Goal: Contribute content

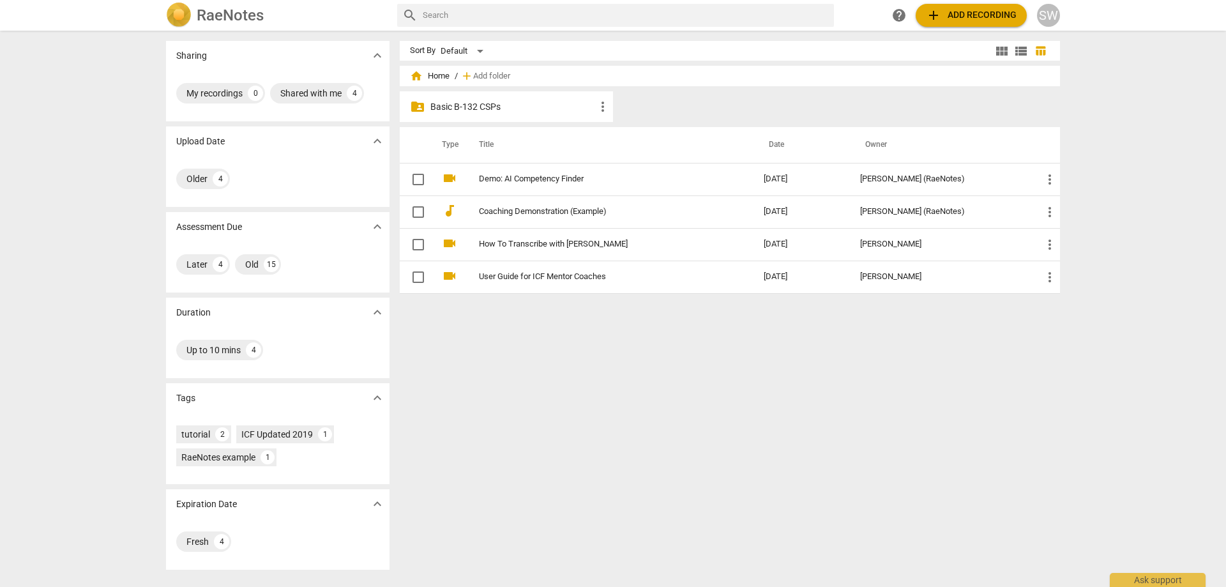
click at [524, 110] on p "Basic B-132 CSPs" at bounding box center [512, 106] width 165 height 13
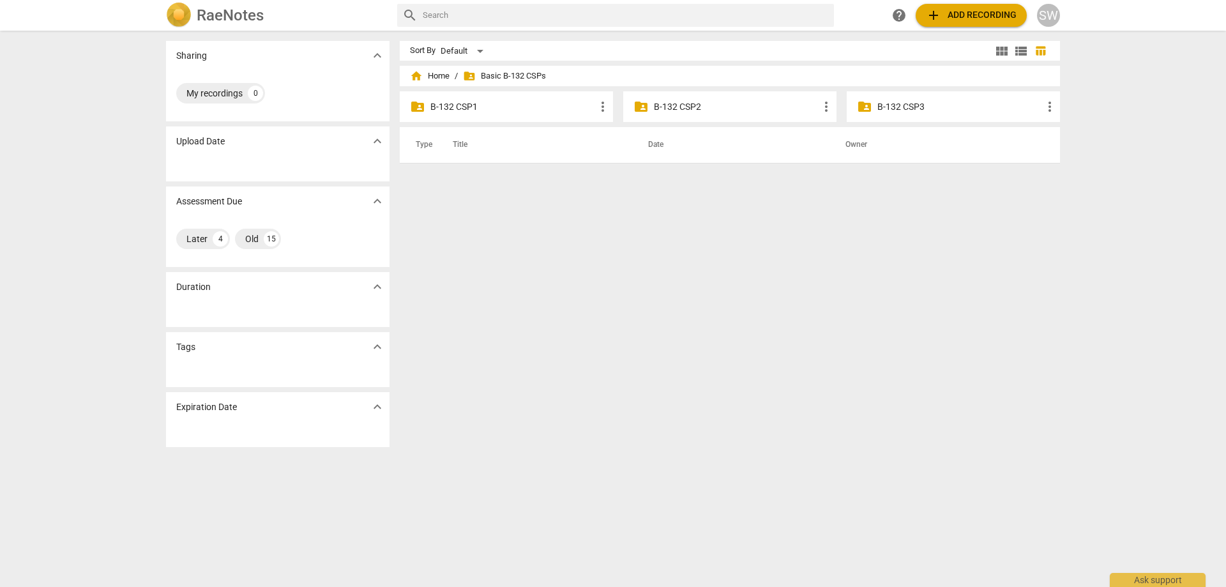
click at [654, 106] on p "B-132 CSP2" at bounding box center [736, 106] width 165 height 13
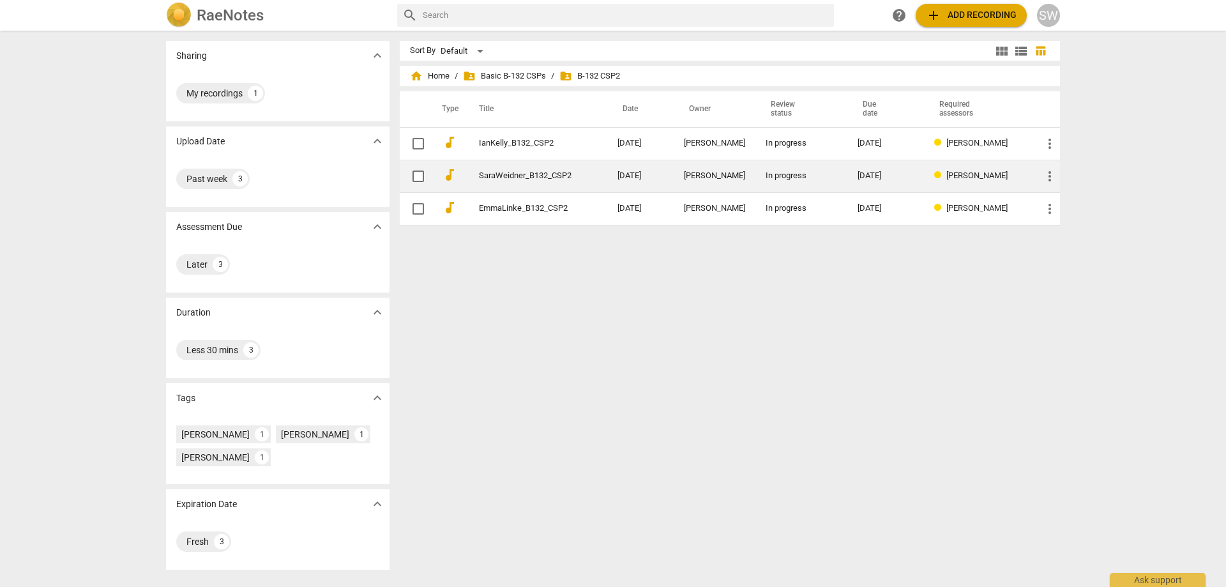
click at [545, 179] on link "SaraWeidner_B132_CSP2" at bounding box center [525, 176] width 93 height 10
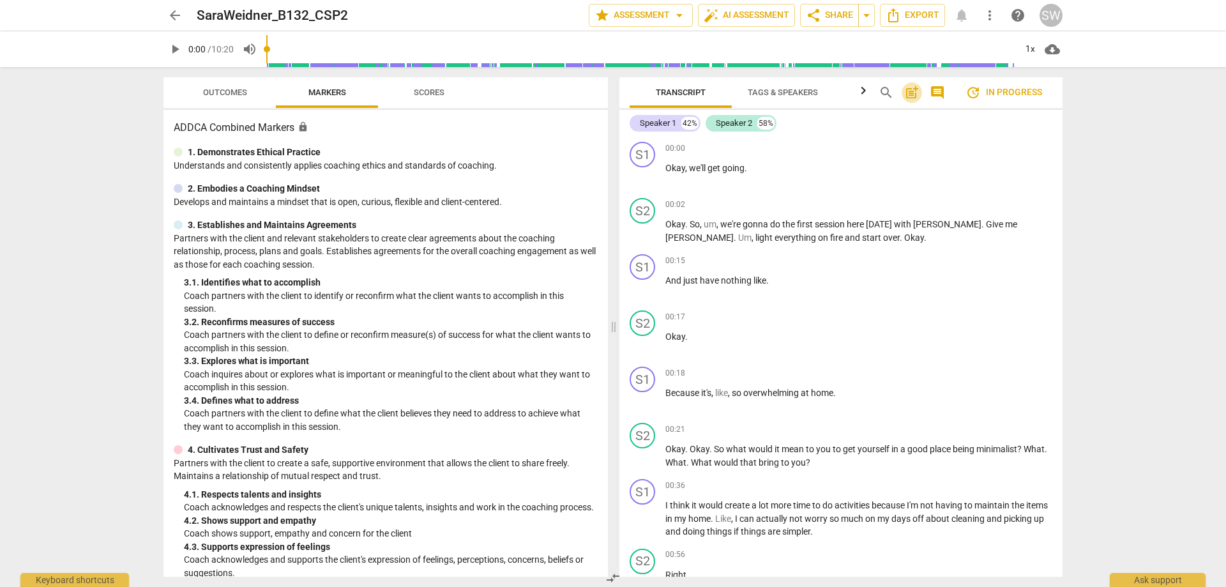
click at [913, 94] on span "post_add" at bounding box center [911, 92] width 15 height 15
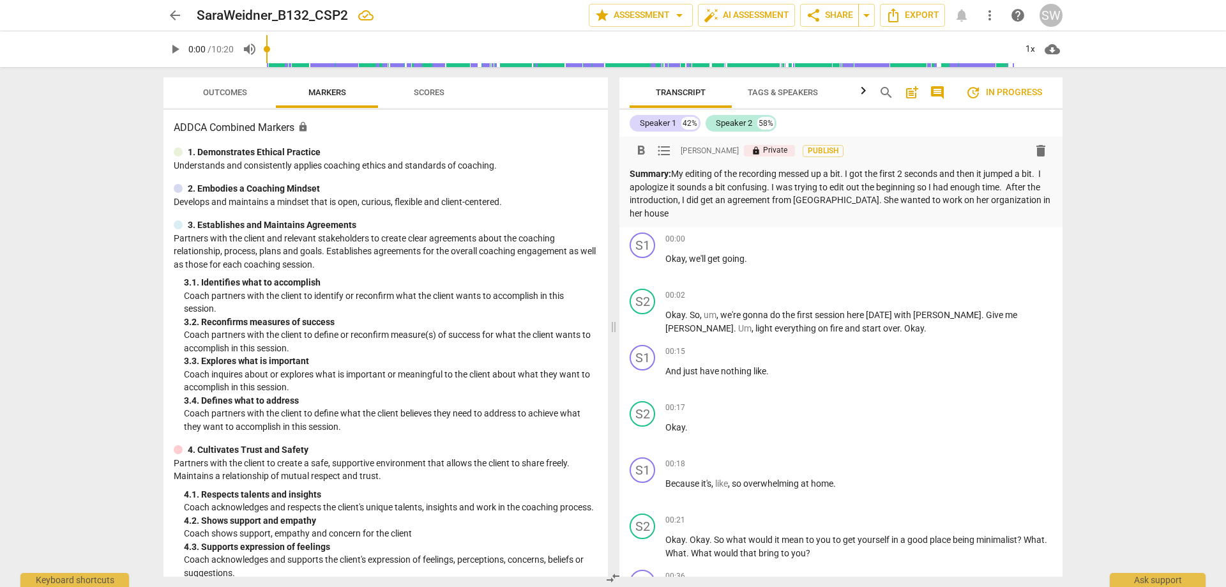
click at [740, 199] on p "Summary: My editing of the recording messed up a bit. I got the first 2 seconds…" at bounding box center [841, 193] width 423 height 52
click at [729, 200] on p "Summary: My editing of the recording messed up a bit. I got the first 2 seconds…" at bounding box center [841, 193] width 423 height 52
drag, startPoint x: 734, startPoint y: 217, endPoint x: 902, endPoint y: 201, distance: 169.3
click at [902, 201] on p "Summary: My editing of the recording messed up a bit. I got the first 2 seconds…" at bounding box center [841, 193] width 423 height 52
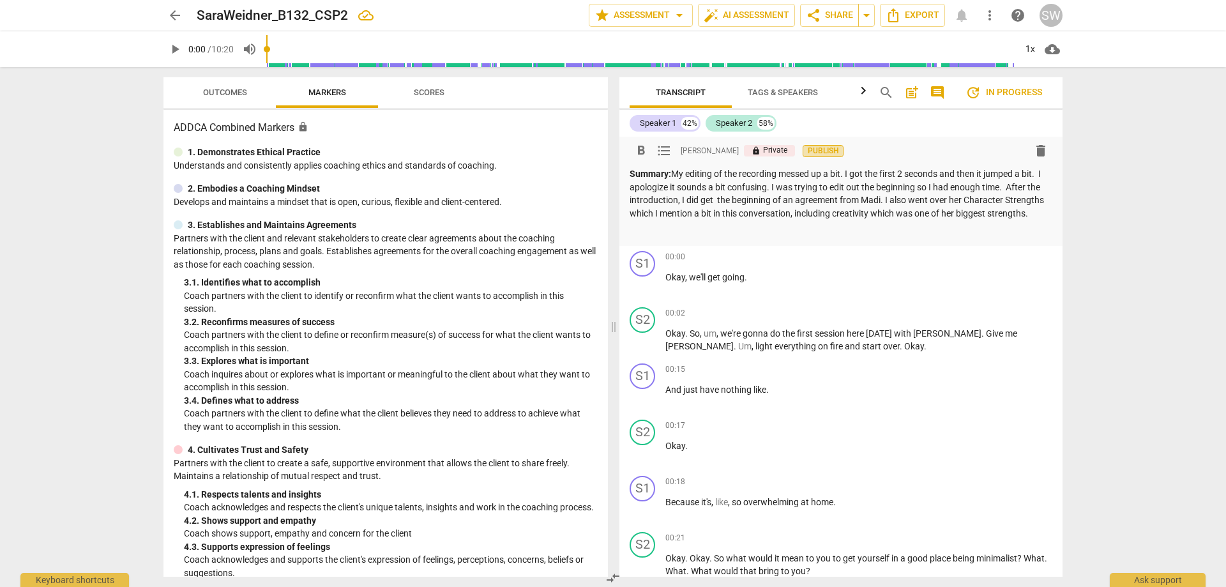
click at [814, 150] on span "Publish" at bounding box center [823, 151] width 19 height 11
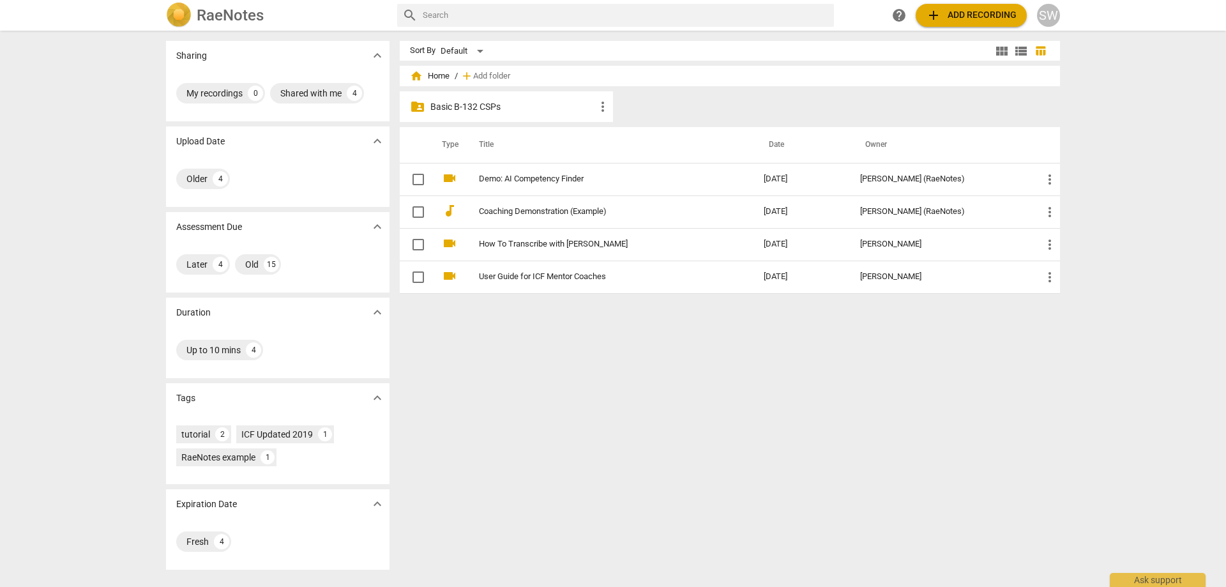
click at [523, 110] on p "Basic B-132 CSPs" at bounding box center [512, 106] width 165 height 13
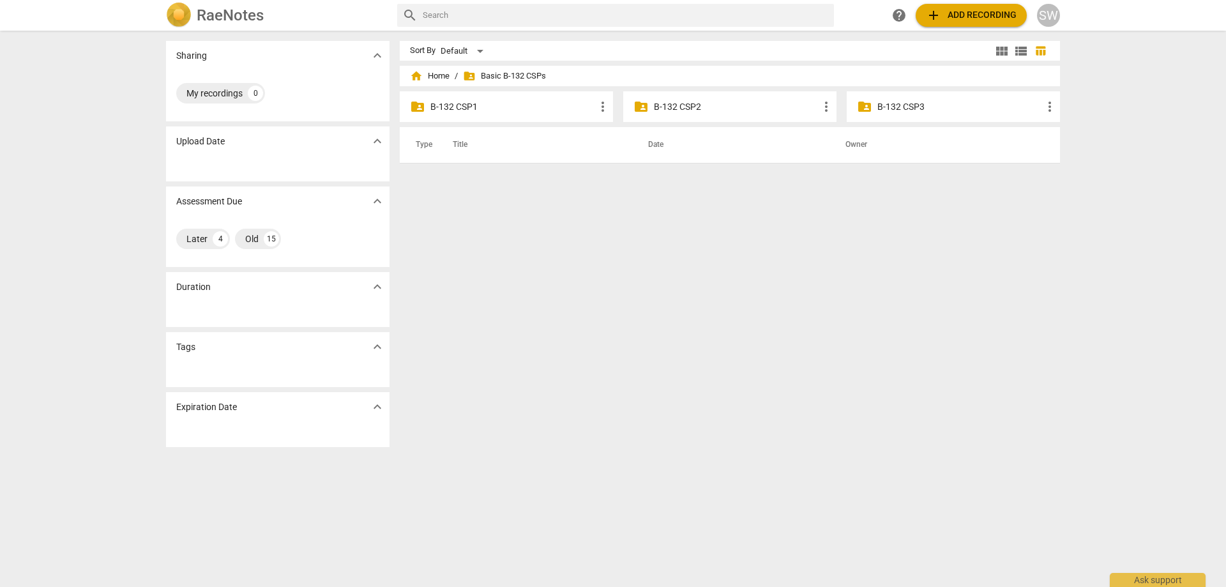
click at [647, 109] on div "folder_shared B-132 CSP2 more_vert" at bounding box center [729, 106] width 213 height 31
click at [673, 106] on p "B-132 CSP2" at bounding box center [736, 106] width 165 height 13
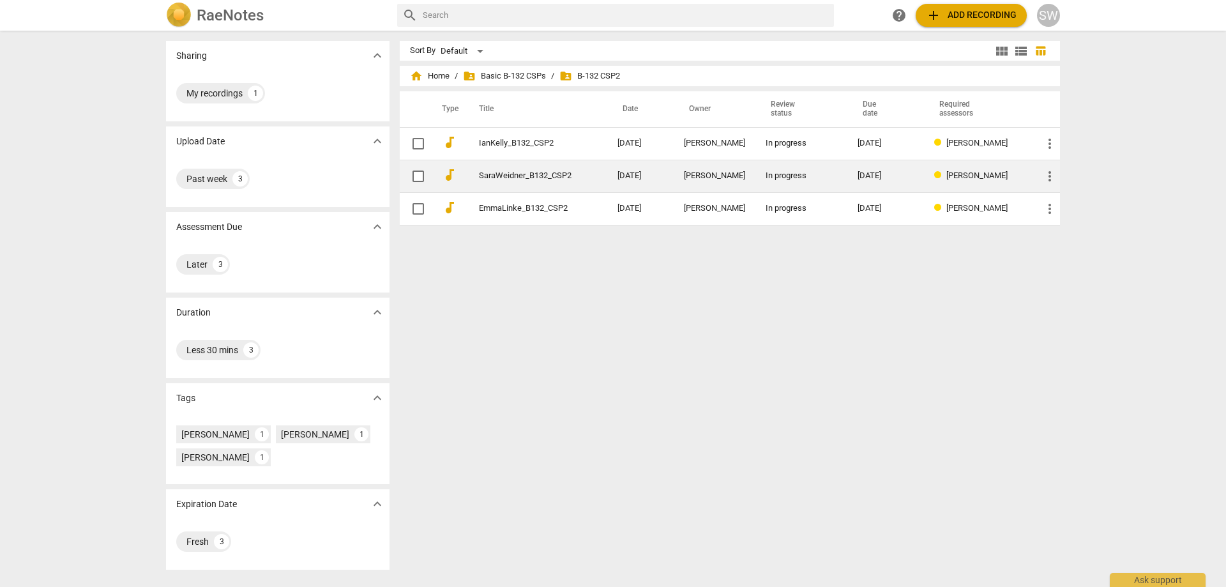
click at [546, 177] on link "SaraWeidner_B132_CSP2" at bounding box center [525, 176] width 93 height 10
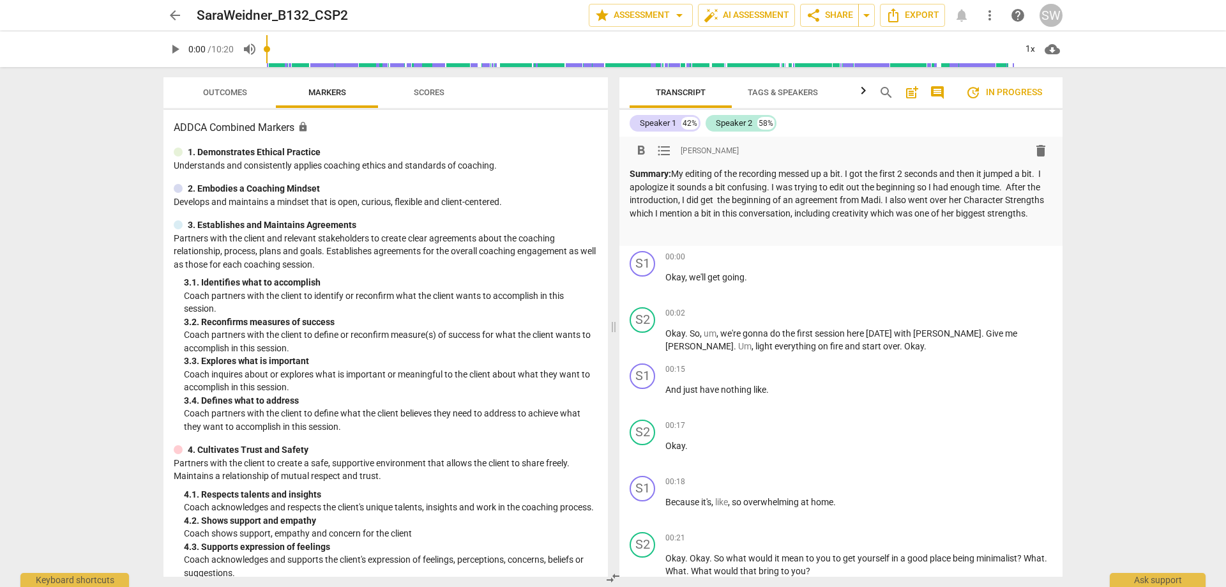
click at [804, 207] on p "Summary: My editing of the recording messed up a bit. I got the first 2 seconds…" at bounding box center [841, 193] width 423 height 52
click at [911, 94] on span "post_add" at bounding box center [911, 92] width 15 height 15
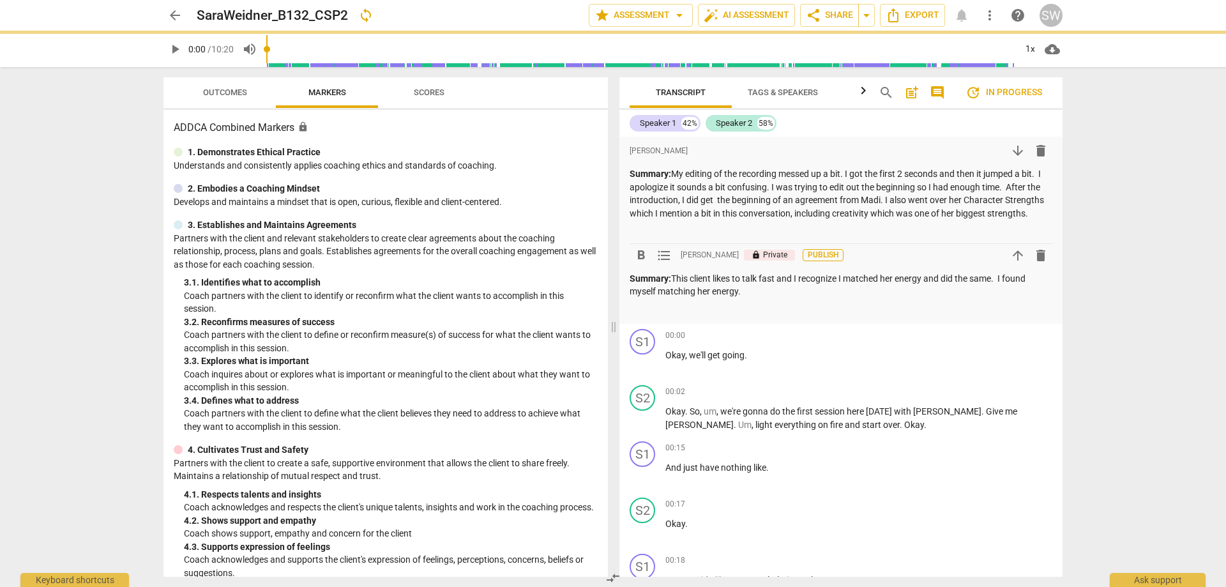
click at [826, 261] on button "Publish" at bounding box center [823, 255] width 41 height 12
